Goal: Task Accomplishment & Management: Use online tool/utility

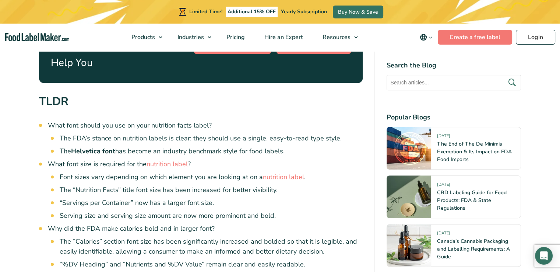
scroll to position [368, 0]
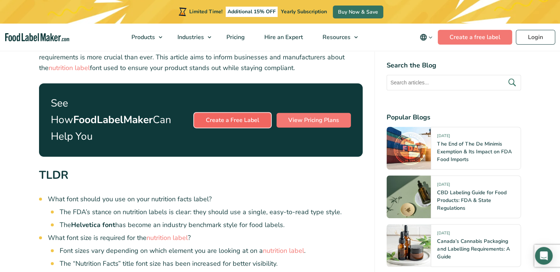
click at [230, 113] on link "Create a Free Label" at bounding box center [232, 120] width 77 height 15
